Goal: Task Accomplishment & Management: Use online tool/utility

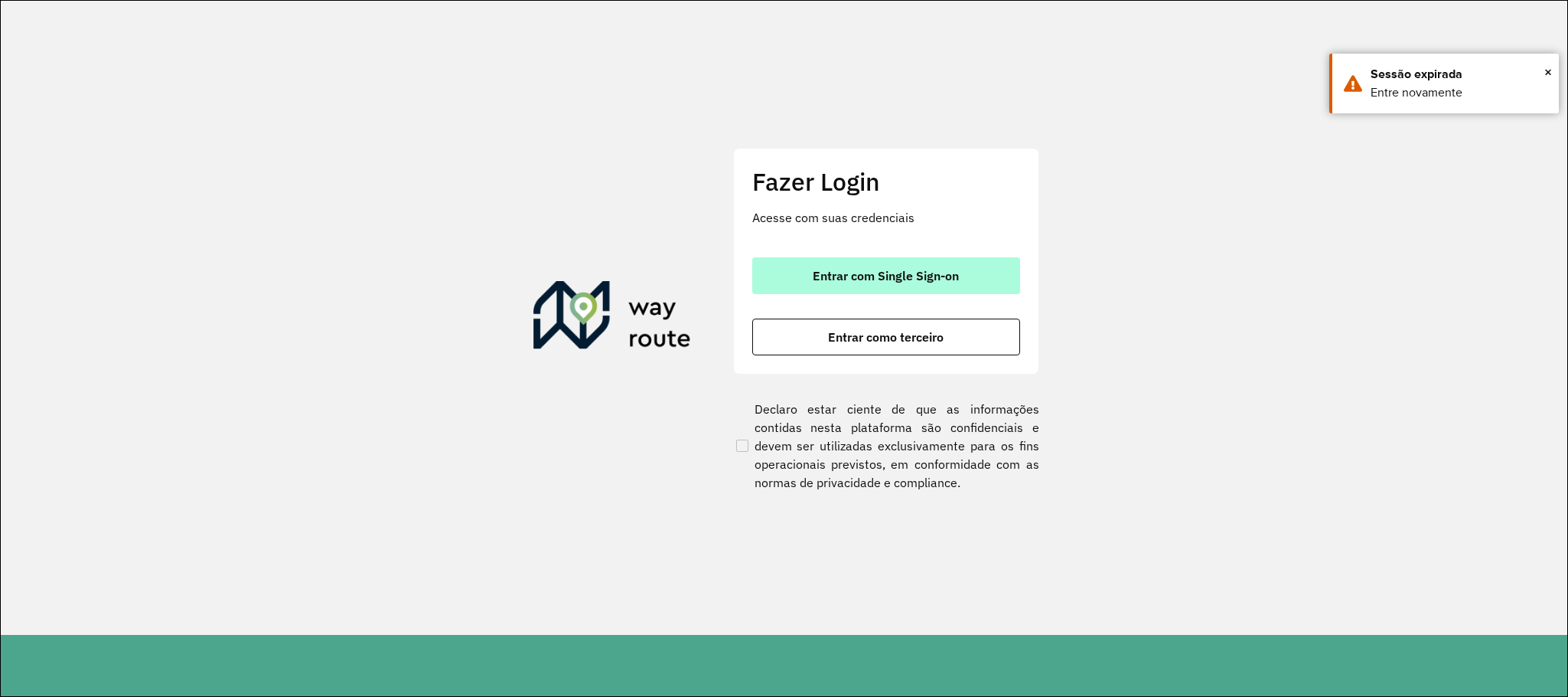
click at [937, 278] on span "Entrar com Single Sign-on" at bounding box center [886, 275] width 146 height 13
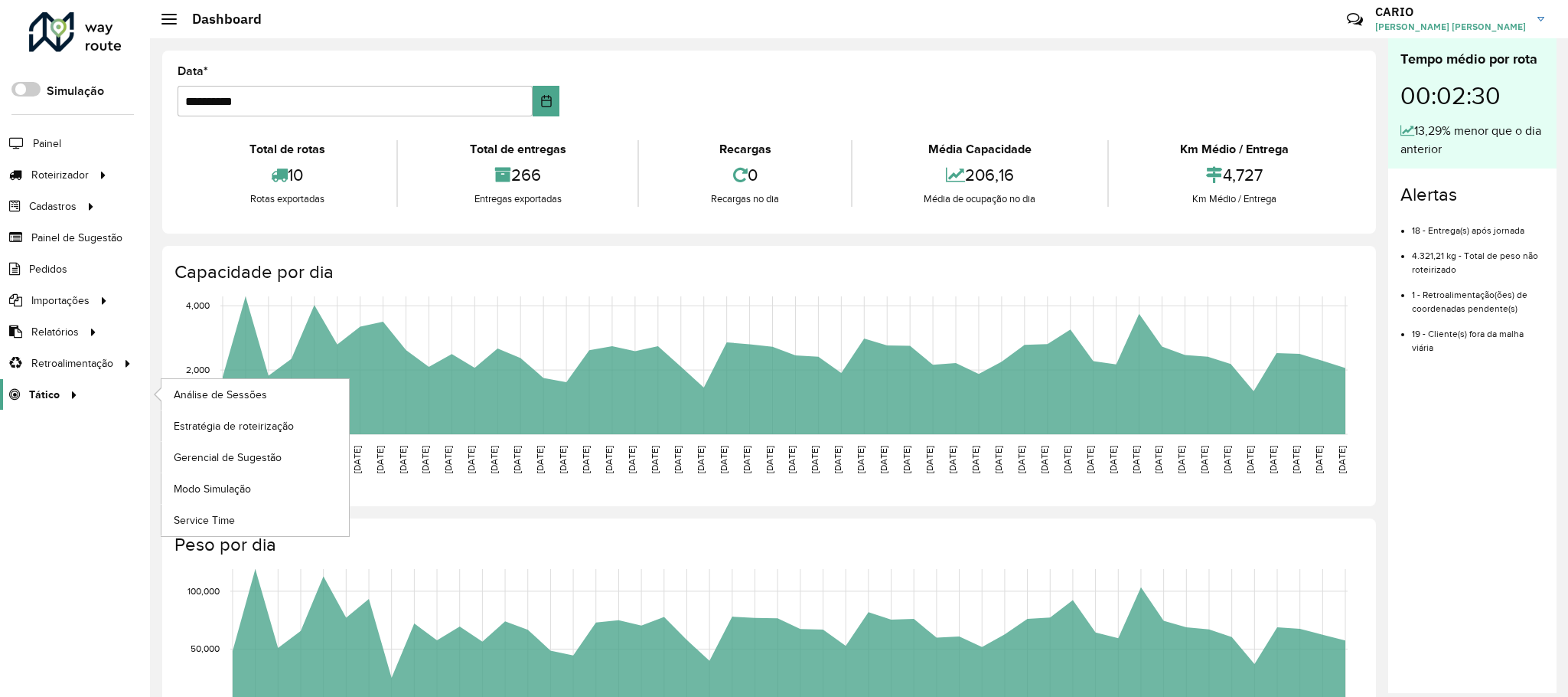
click at [60, 398] on div at bounding box center [71, 394] width 23 height 16
click at [223, 394] on span "Análise de Sessões" at bounding box center [221, 394] width 97 height 16
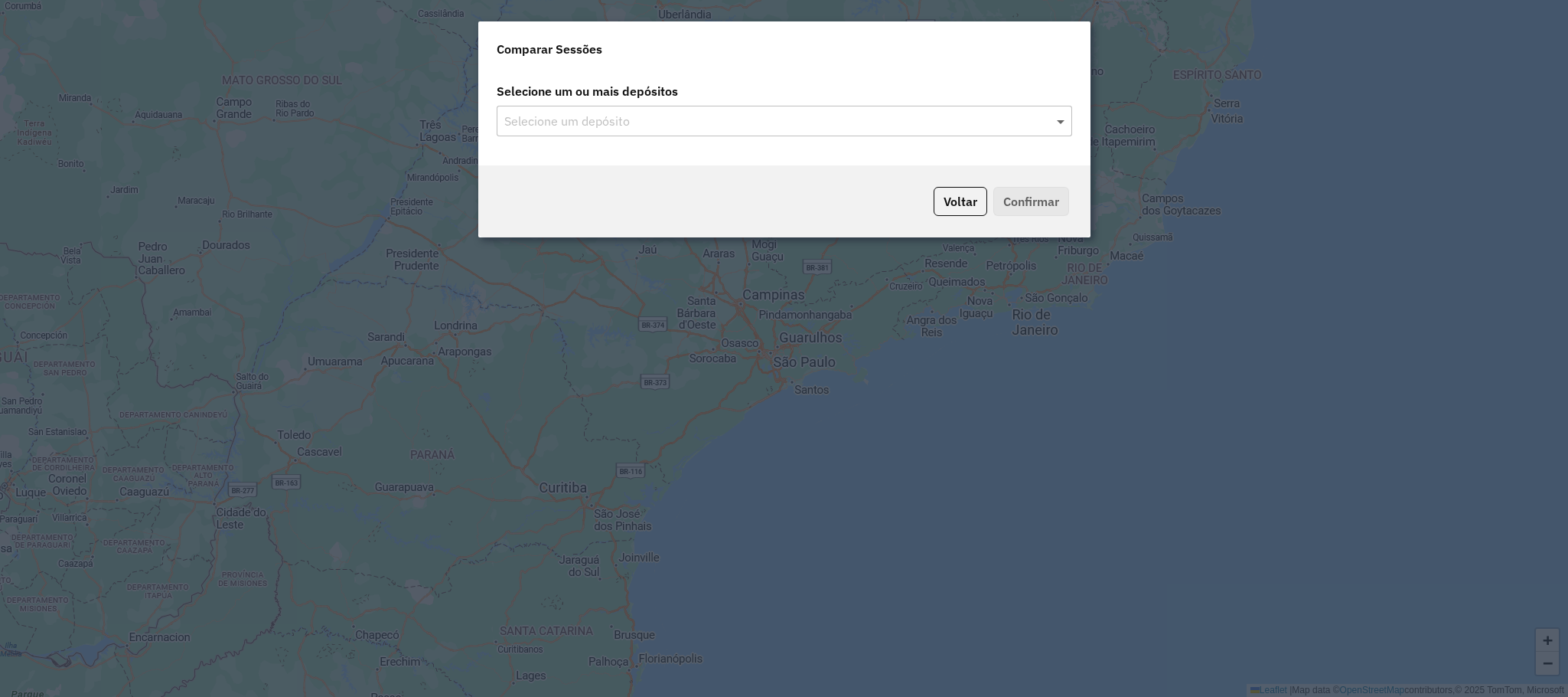
click at [1062, 123] on span at bounding box center [1062, 121] width 19 height 19
click at [1058, 120] on span at bounding box center [1062, 121] width 19 height 19
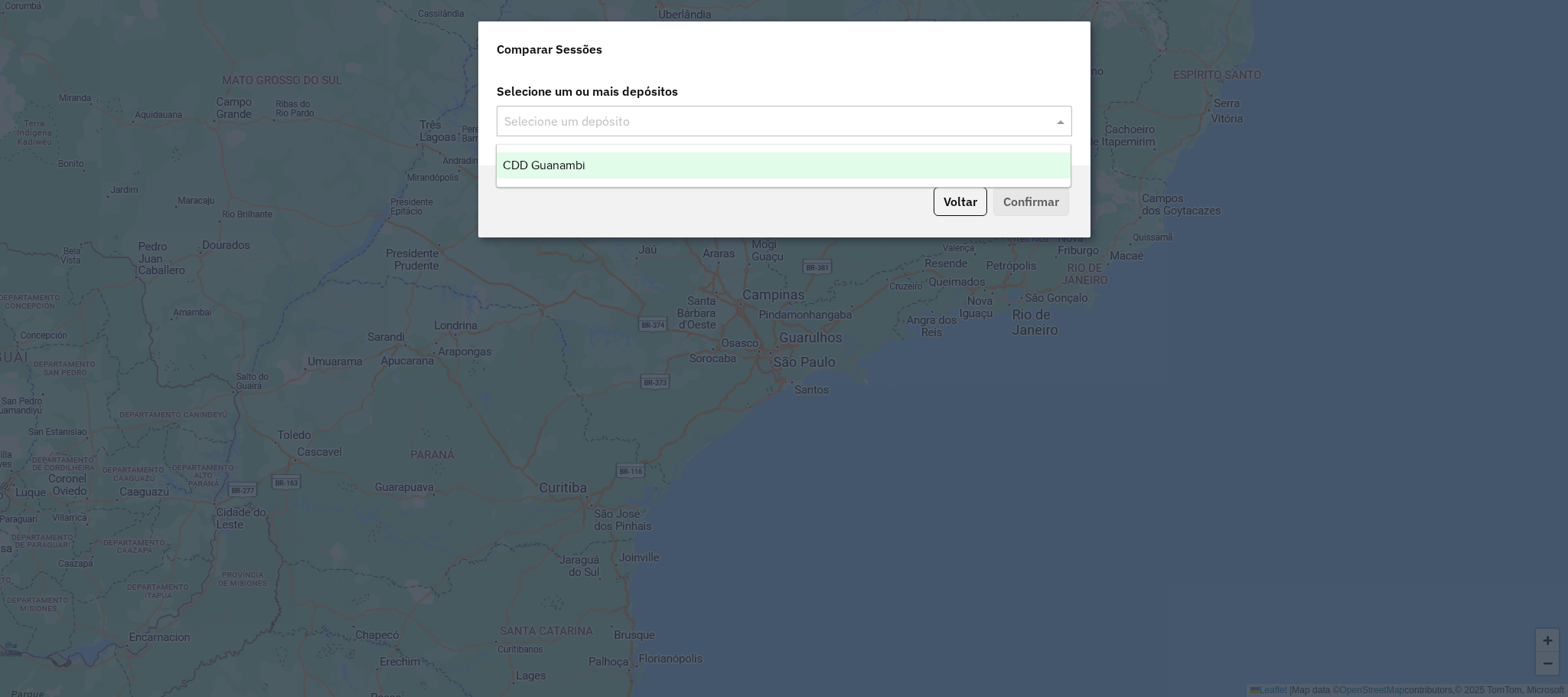
click at [649, 163] on div "CDD Guanambi" at bounding box center [783, 165] width 574 height 26
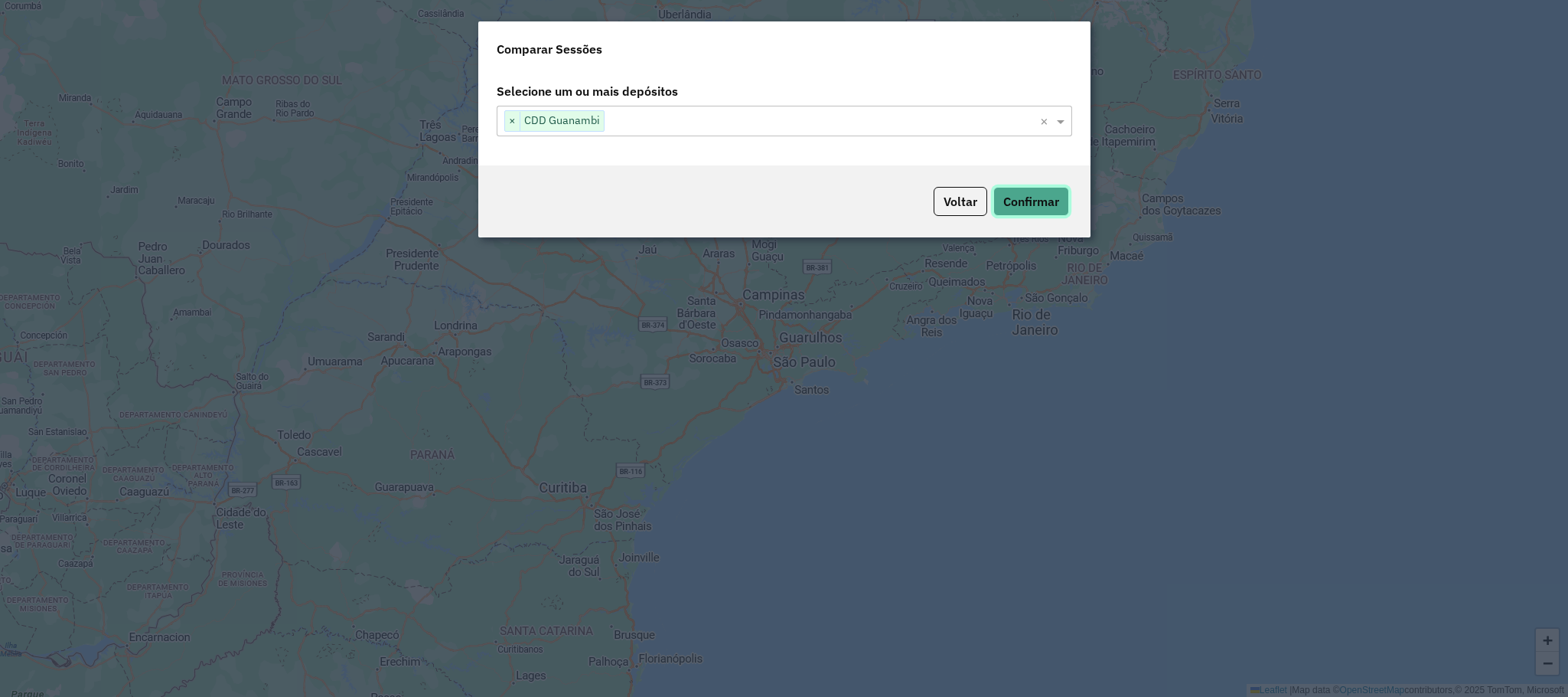
click at [1046, 207] on button "Confirmar" at bounding box center [1031, 201] width 76 height 29
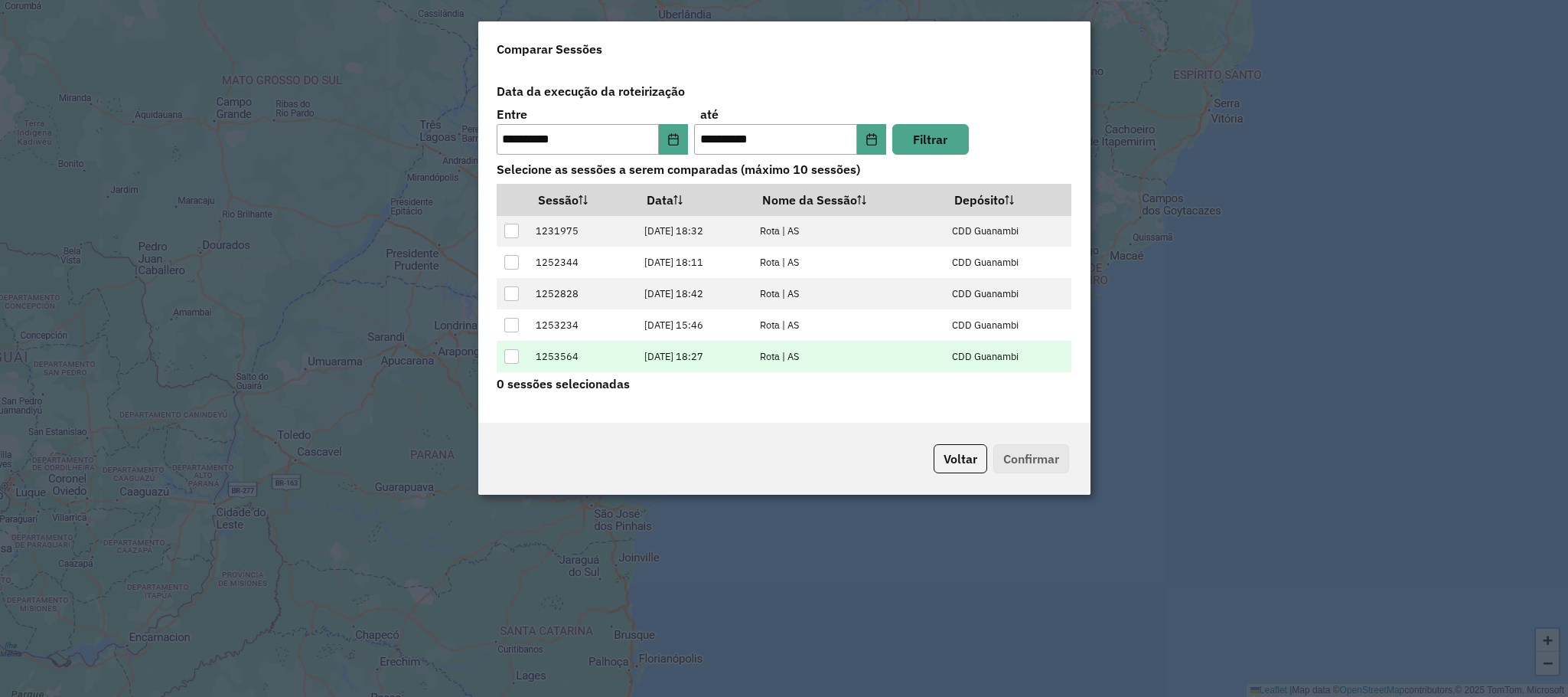
scroll to position [63, 0]
click at [511, 359] on div at bounding box center [511, 358] width 14 height 14
click at [1046, 464] on button "Confirmar" at bounding box center [1031, 459] width 76 height 29
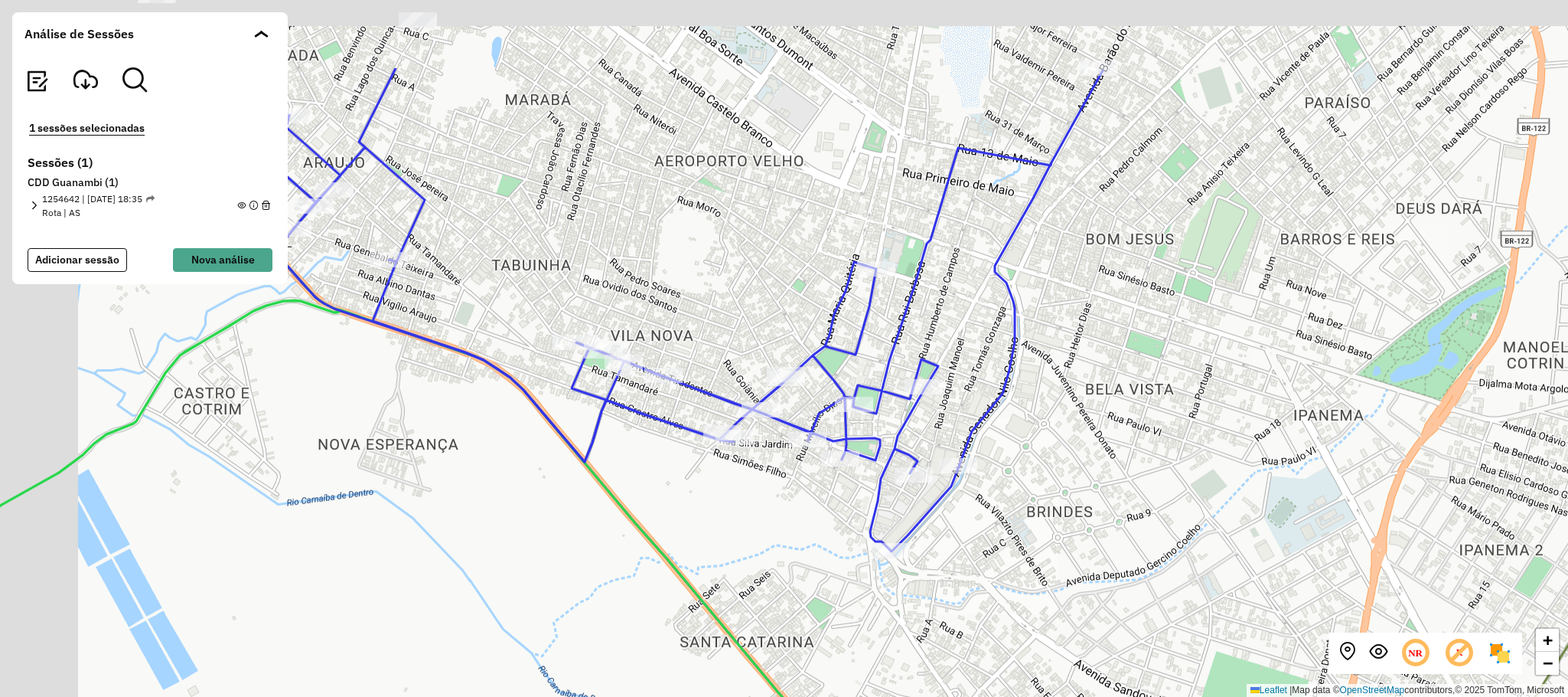
drag, startPoint x: 951, startPoint y: 243, endPoint x: 1070, endPoint y: 385, distance: 185.3
click at [1070, 385] on div "+ − Leaflet | Map data © OpenStreetMap contributors,© 2025 TomTom, Microsoft" at bounding box center [784, 348] width 1568 height 697
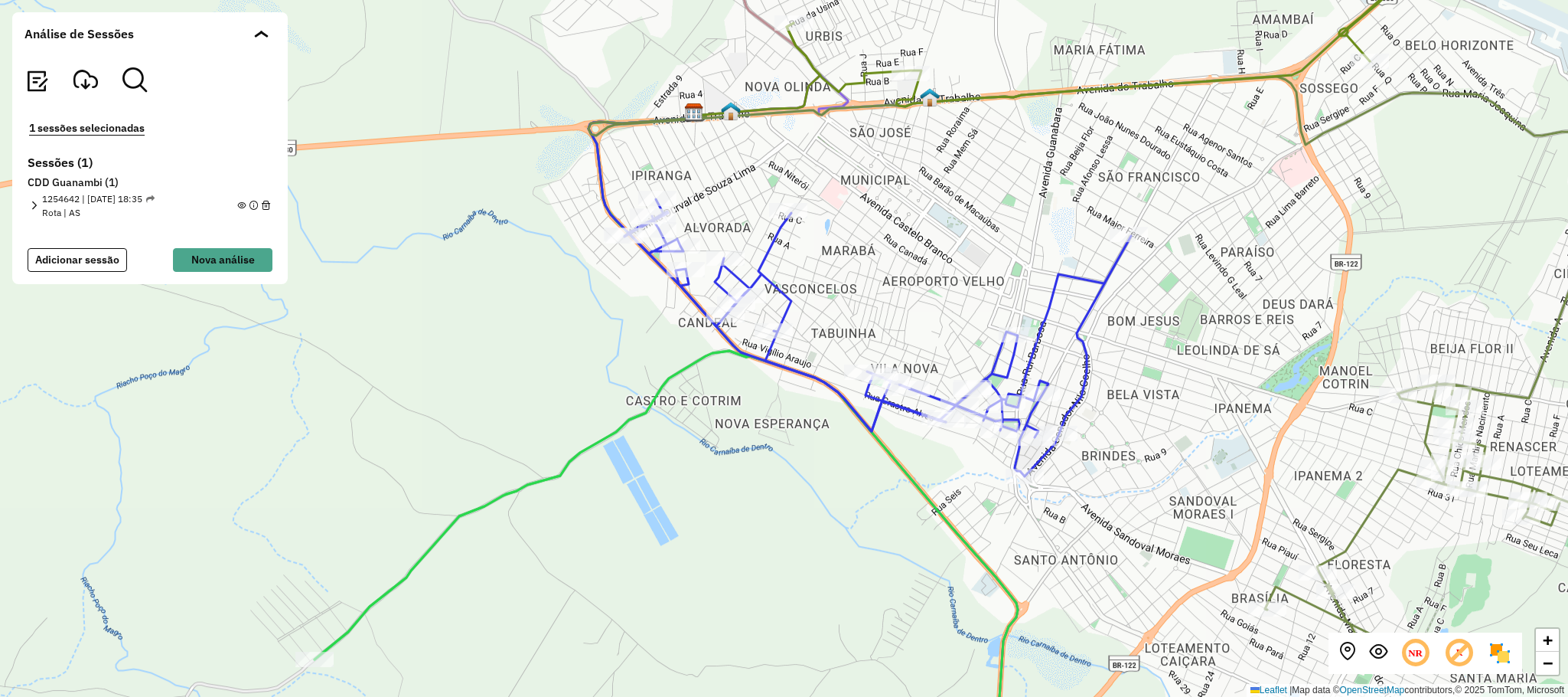
click at [1148, 319] on div "+ − Leaflet | Map data © OpenStreetMap contributors,© 2025 TomTom, Microsoft" at bounding box center [784, 348] width 1568 height 697
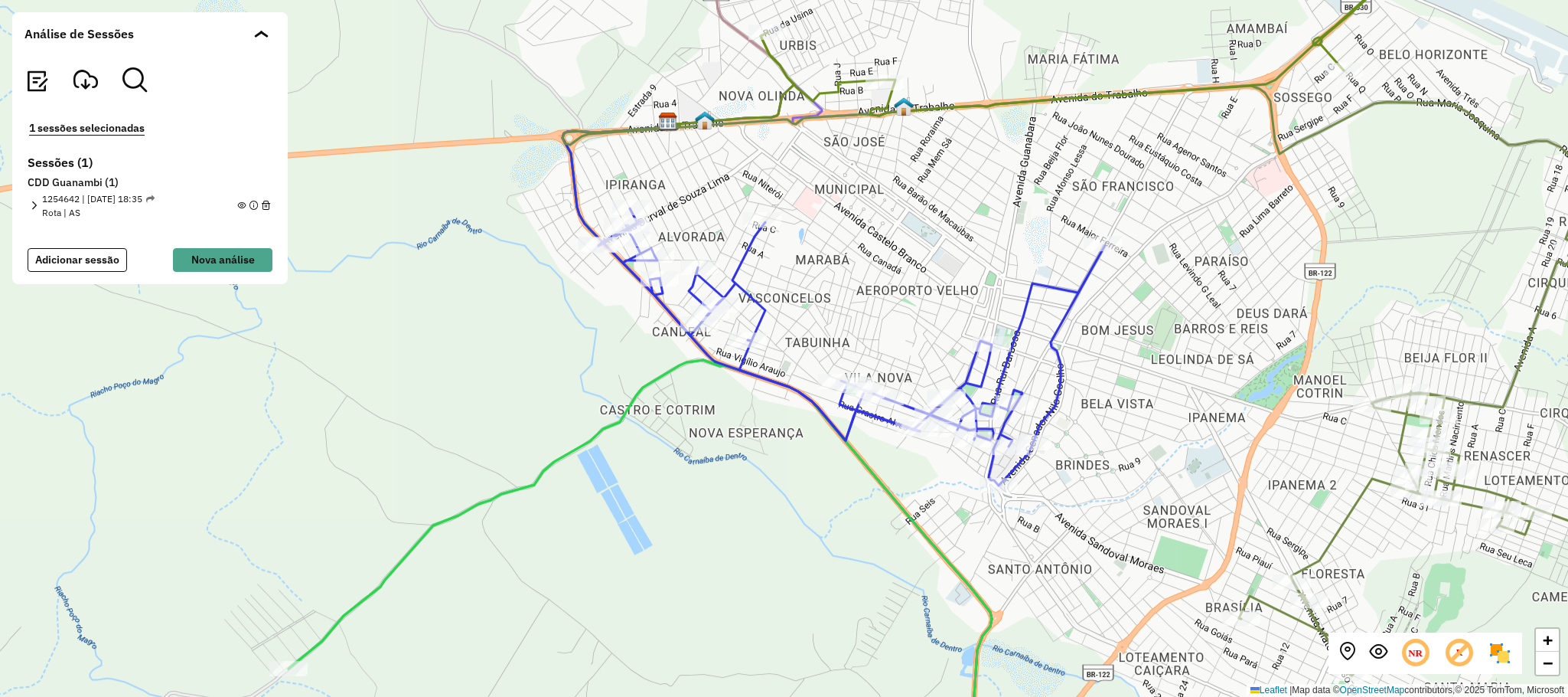
drag, startPoint x: 1317, startPoint y: 409, endPoint x: 1283, endPoint y: 419, distance: 35.4
click at [1283, 419] on div "+ − Leaflet | Map data © OpenStreetMap contributors,© 2025 TomTom, Microsoft" at bounding box center [784, 348] width 1568 height 697
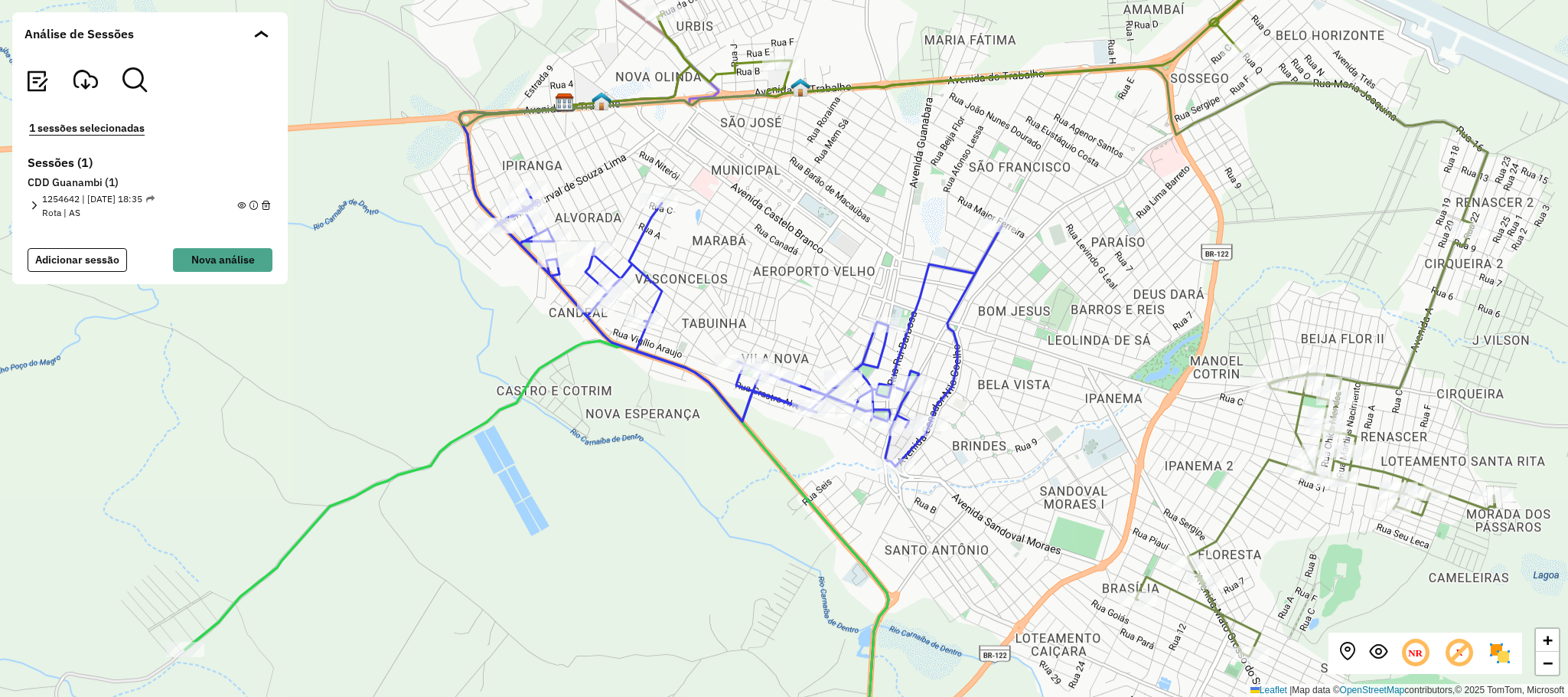
drag, startPoint x: 1217, startPoint y: 434, endPoint x: 1128, endPoint y: 413, distance: 91.4
click at [1128, 413] on div "+ − Leaflet | Map data © OpenStreetMap contributors,© 2025 TomTom, Microsoft" at bounding box center [784, 348] width 1568 height 697
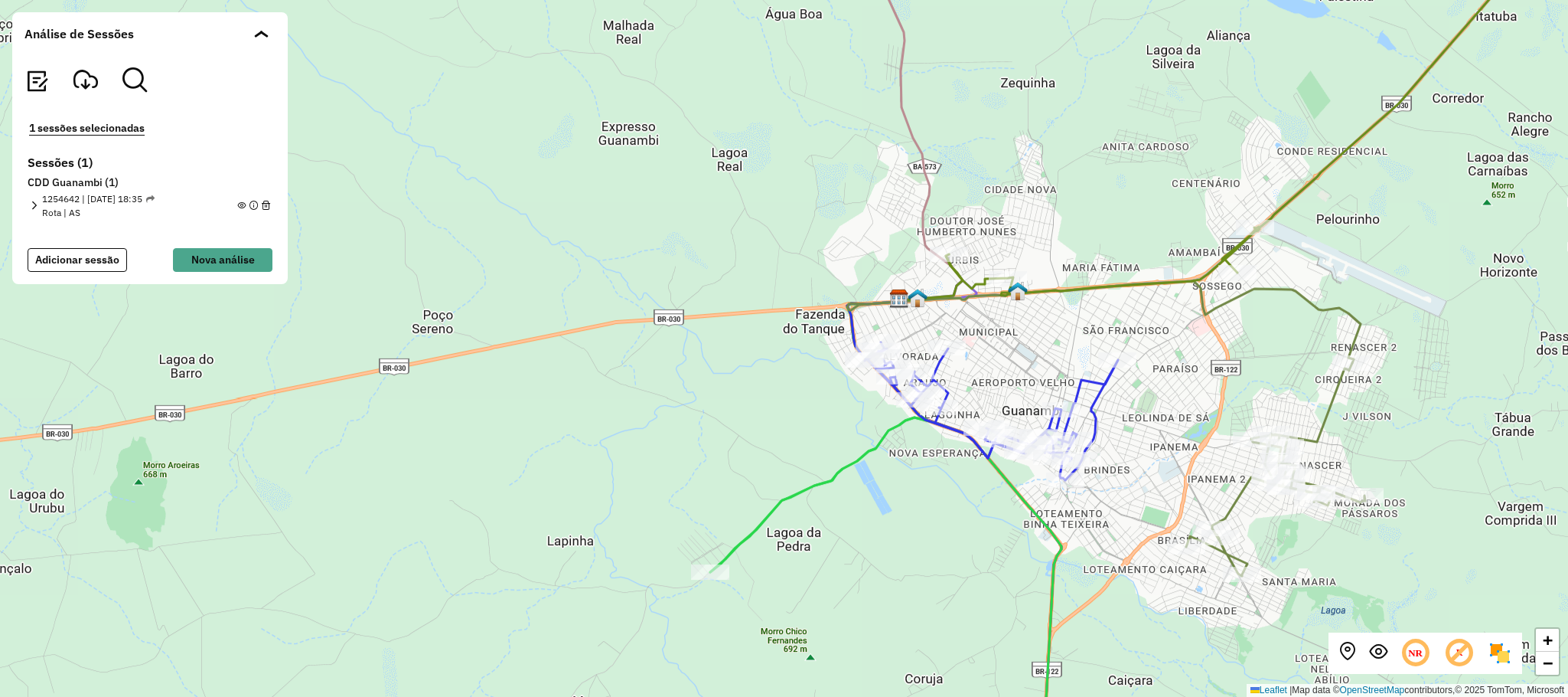
drag, startPoint x: 1364, startPoint y: 563, endPoint x: 1308, endPoint y: 549, distance: 57.7
click at [1311, 549] on div "+ − Leaflet | Map data © OpenStreetMap contributors,© 2025 TomTom, Microsoft" at bounding box center [784, 348] width 1568 height 697
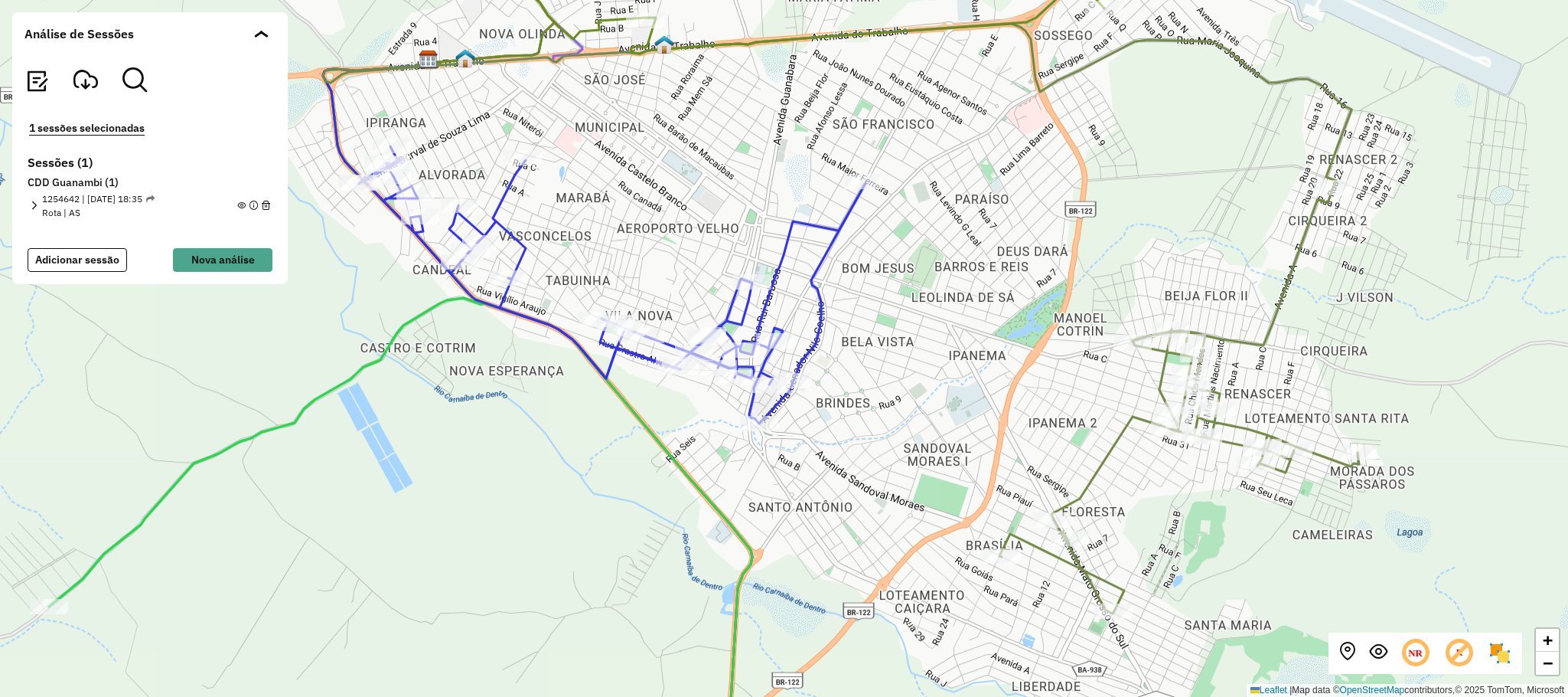
drag, startPoint x: 1273, startPoint y: 588, endPoint x: 1205, endPoint y: 546, distance: 79.9
click at [1205, 546] on div "+ − Leaflet | Map data © OpenStreetMap contributors,© 2025 TomTom, Microsoft" at bounding box center [784, 348] width 1568 height 697
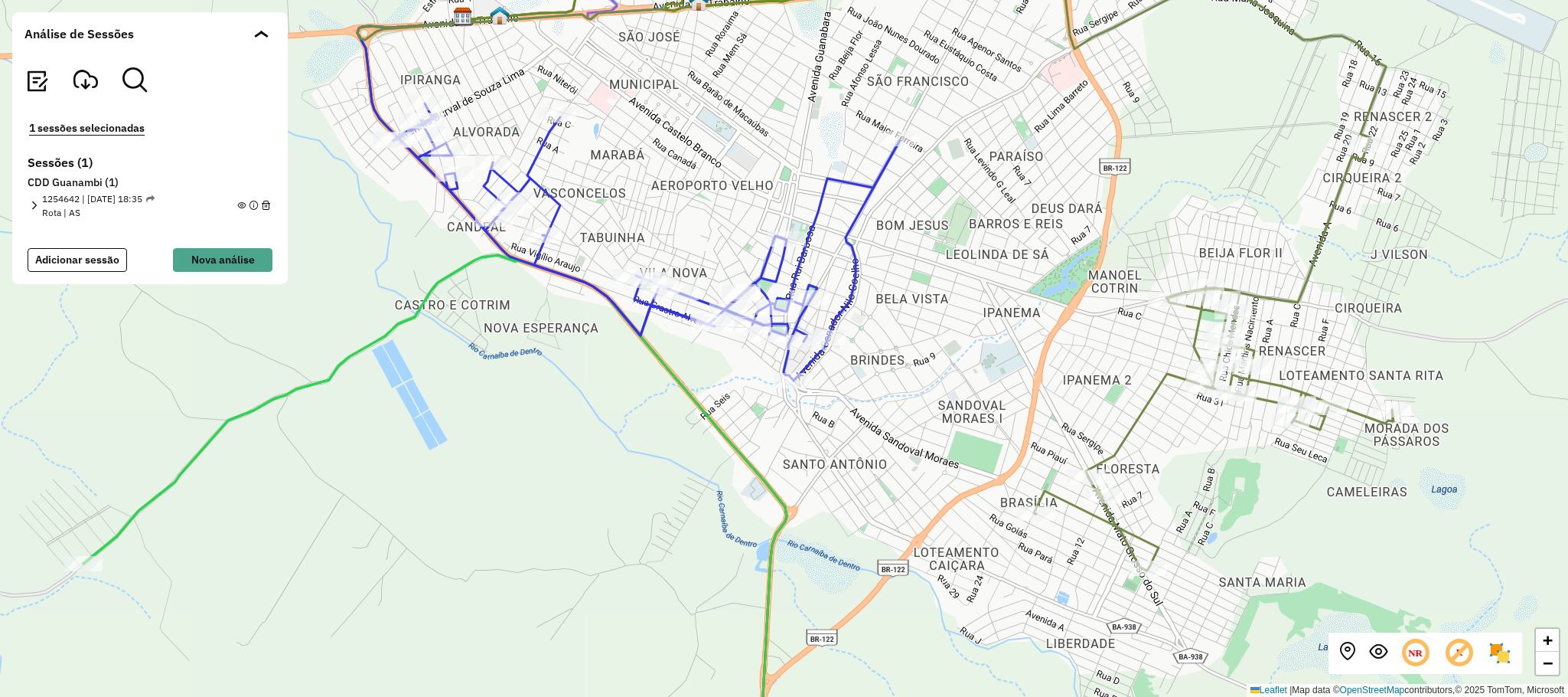
drag, startPoint x: 1173, startPoint y: 535, endPoint x: 1194, endPoint y: 513, distance: 30.4
click at [1194, 513] on div "+ − Leaflet | Map data © OpenStreetMap contributors,© 2025 TomTom, Microsoft" at bounding box center [784, 348] width 1568 height 697
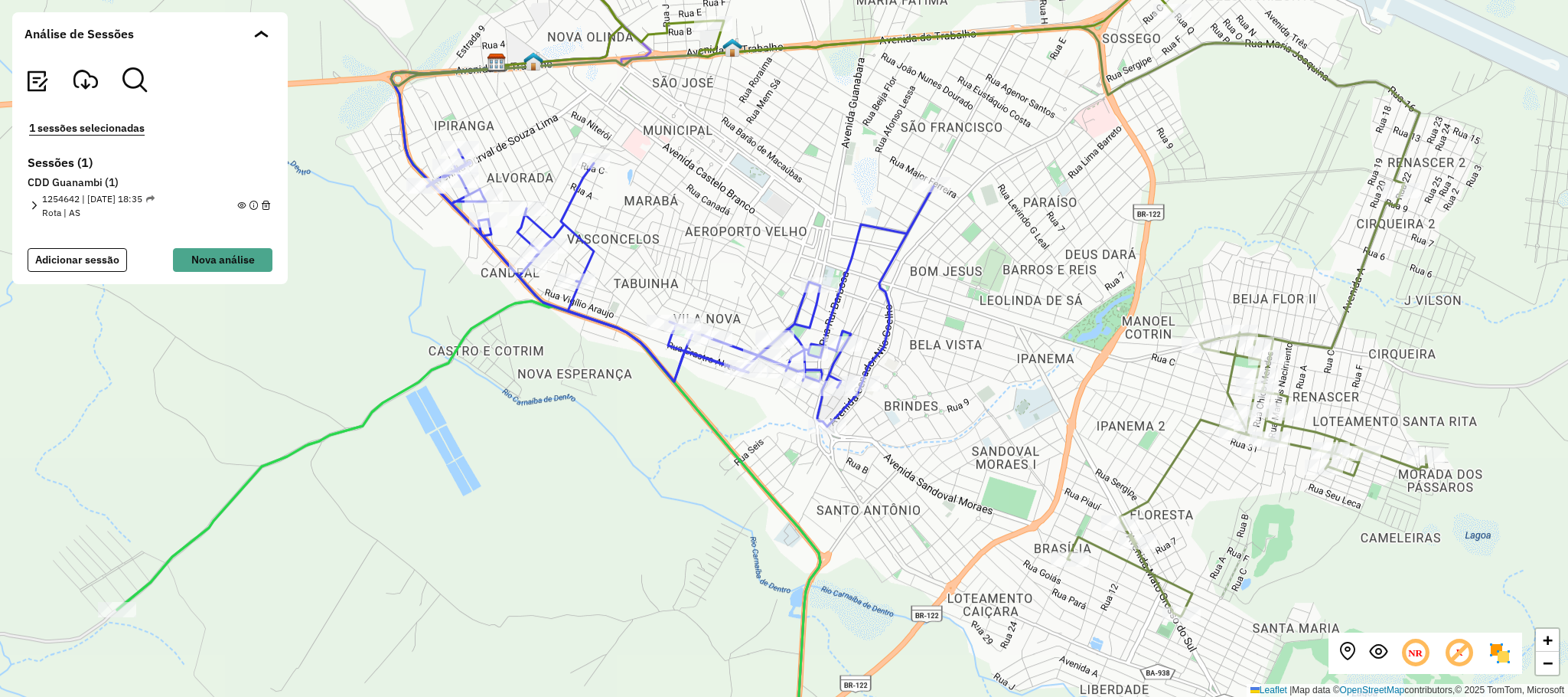
drag, startPoint x: 1091, startPoint y: 218, endPoint x: 1146, endPoint y: 274, distance: 78.5
click at [1134, 271] on div "+ − Leaflet | Map data © OpenStreetMap contributors,© 2025 TomTom, Microsoft" at bounding box center [784, 348] width 1568 height 697
